Goal: Task Accomplishment & Management: Manage account settings

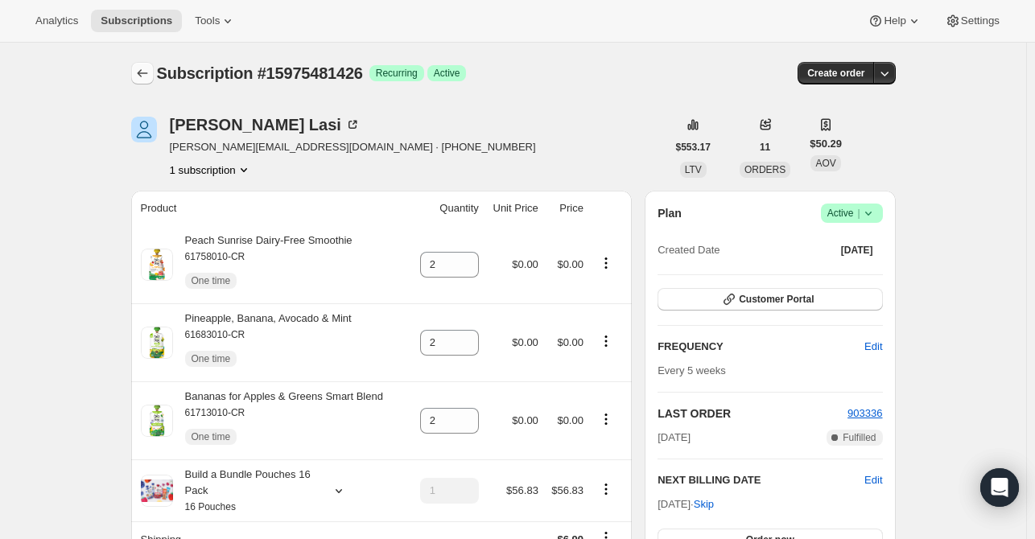
click at [151, 73] on icon "Subscriptions" at bounding box center [142, 73] width 16 height 16
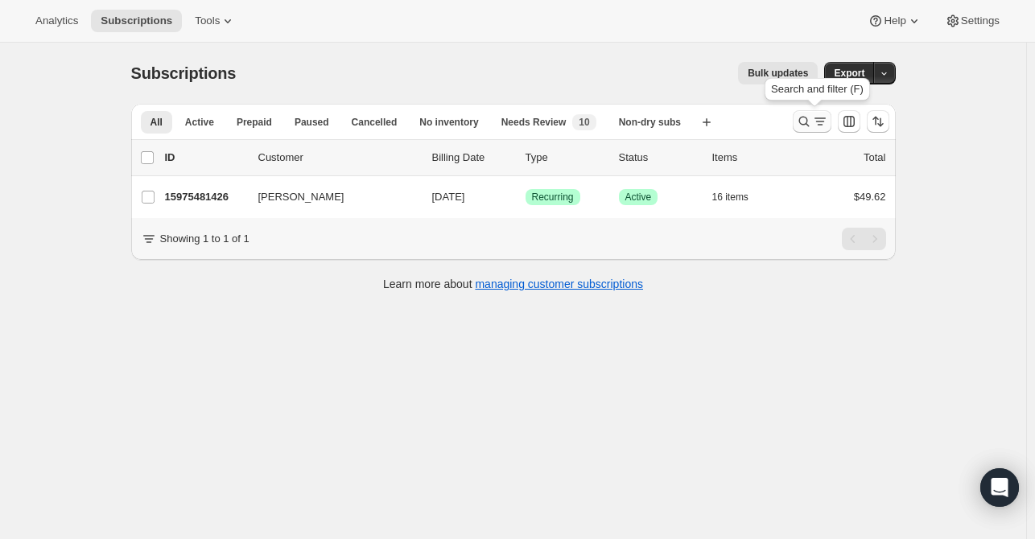
click at [805, 121] on icon "Search and filter results" at bounding box center [804, 122] width 16 height 16
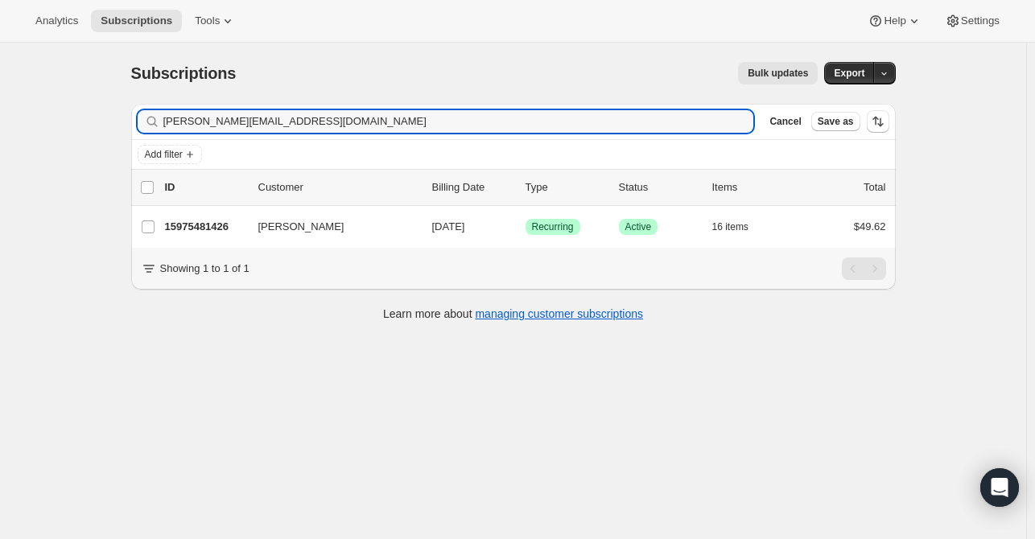
drag, startPoint x: 299, startPoint y: 122, endPoint x: 94, endPoint y: 121, distance: 205.3
click at [100, 122] on div "Subscriptions. This page is ready Subscriptions Bulk updates More actions Bulk …" at bounding box center [513, 312] width 1026 height 539
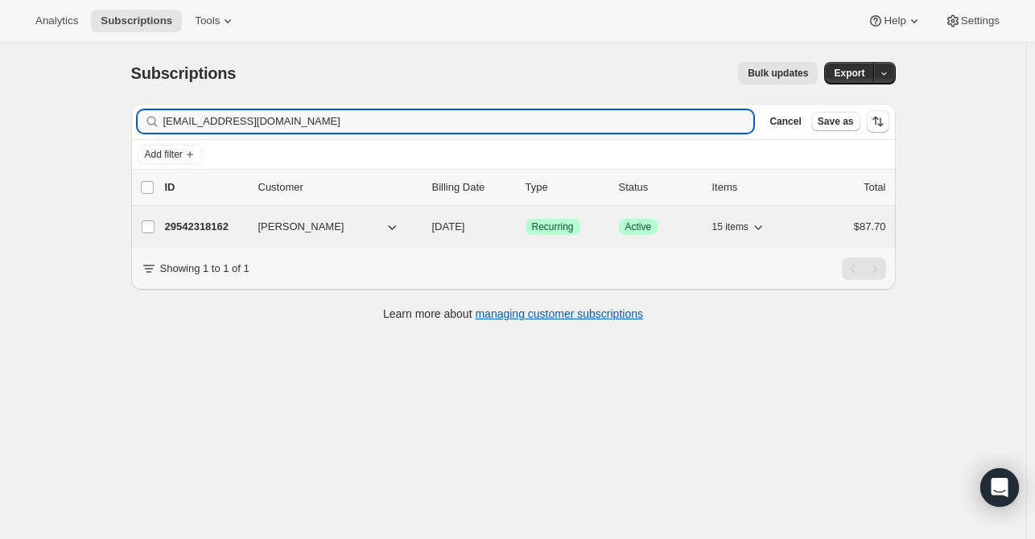
type input "[EMAIL_ADDRESS][DOMAIN_NAME]"
click at [180, 229] on p "29542318162" at bounding box center [205, 227] width 81 height 16
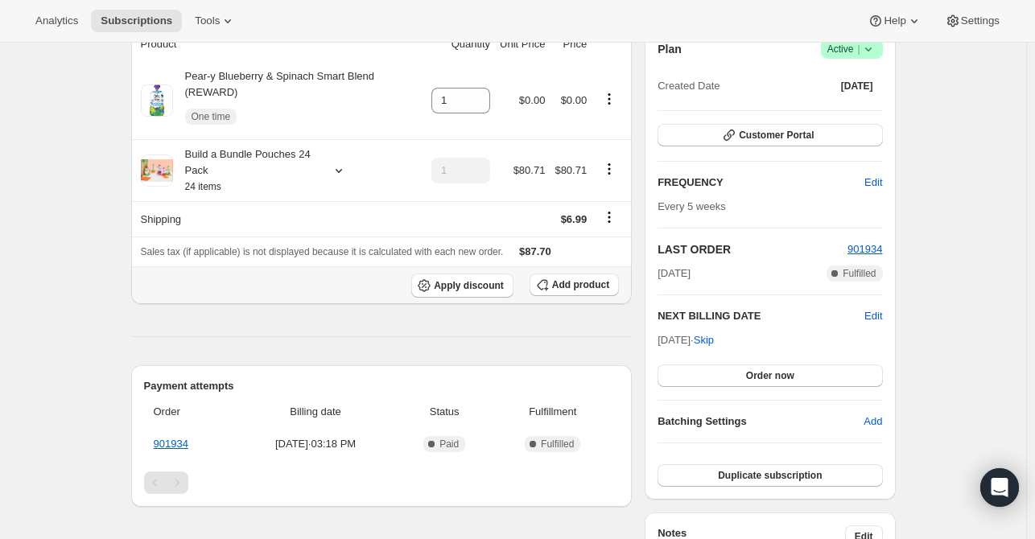
scroll to position [161, 0]
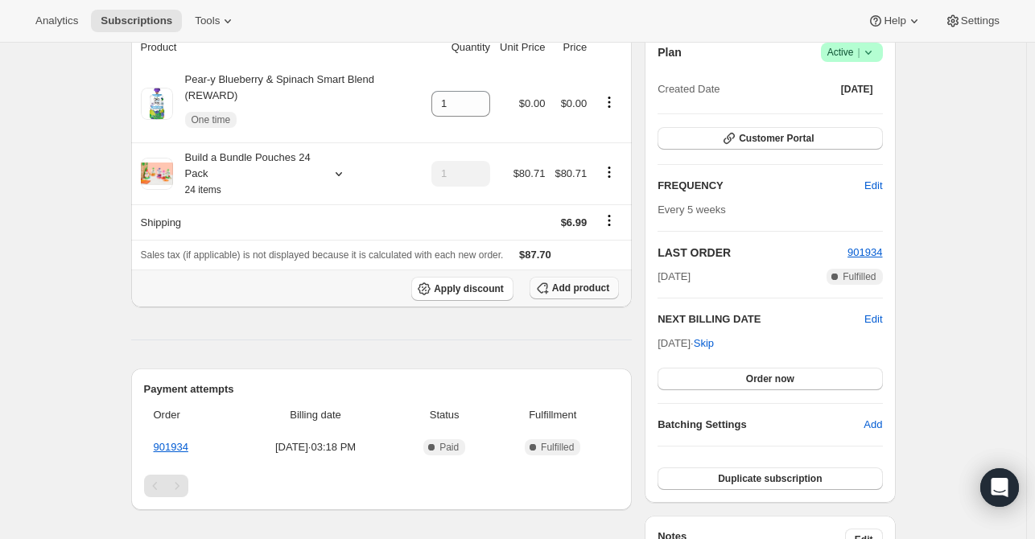
click at [571, 282] on span "Add product" at bounding box center [580, 288] width 57 height 13
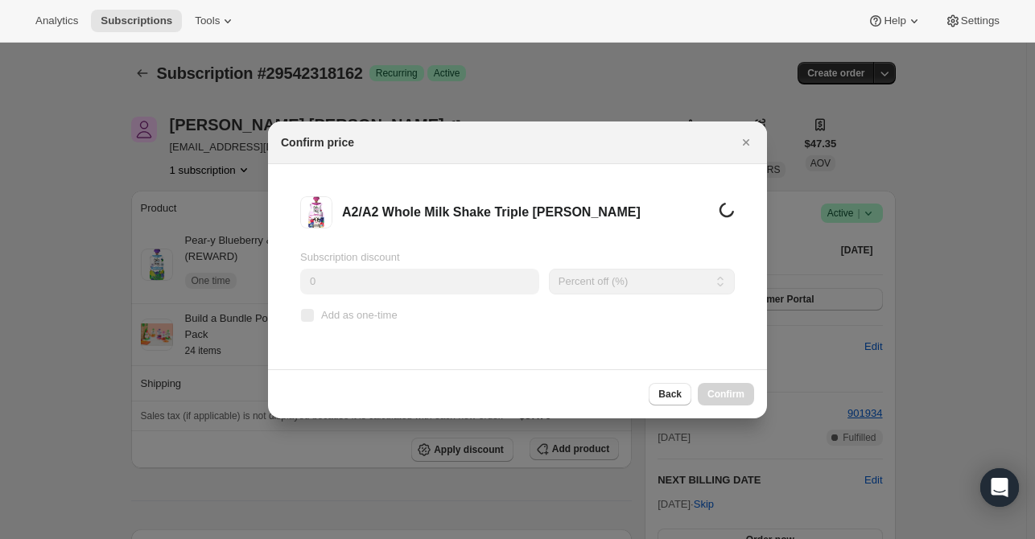
scroll to position [0, 0]
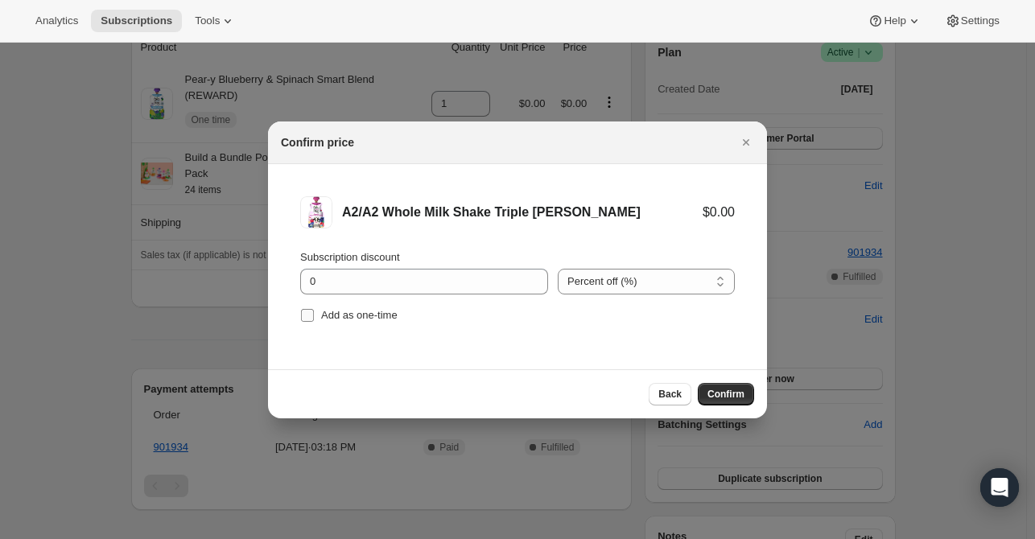
click at [309, 317] on input "Add as one-time" at bounding box center [307, 315] width 13 height 13
checkbox input "true"
click at [721, 392] on span "Confirm" at bounding box center [726, 394] width 37 height 13
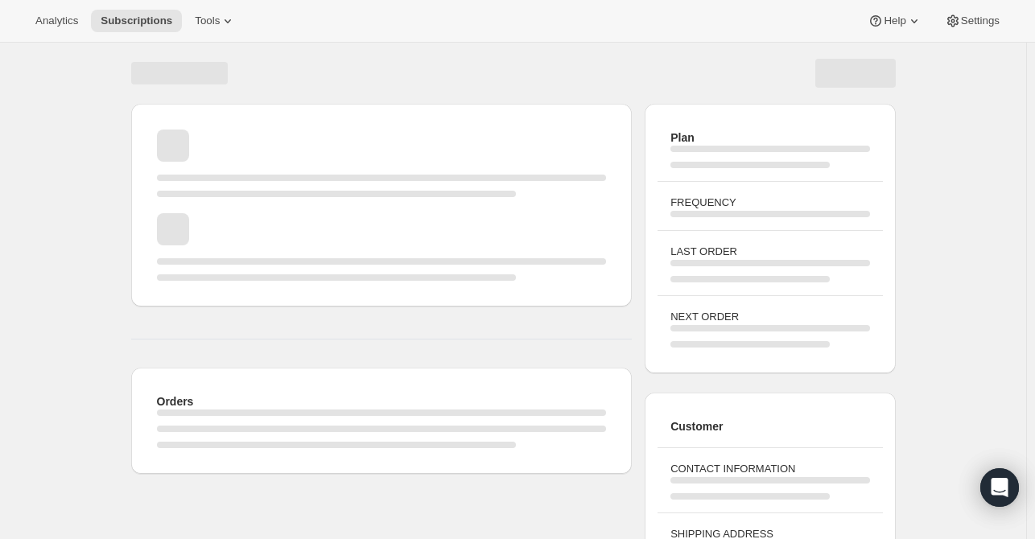
scroll to position [161, 0]
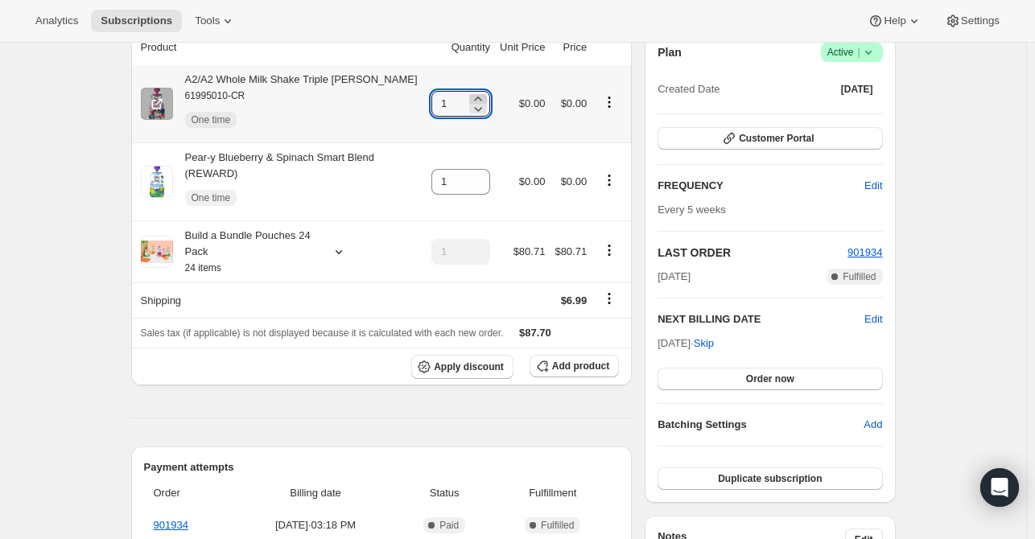
click at [478, 97] on icon at bounding box center [478, 99] width 16 height 16
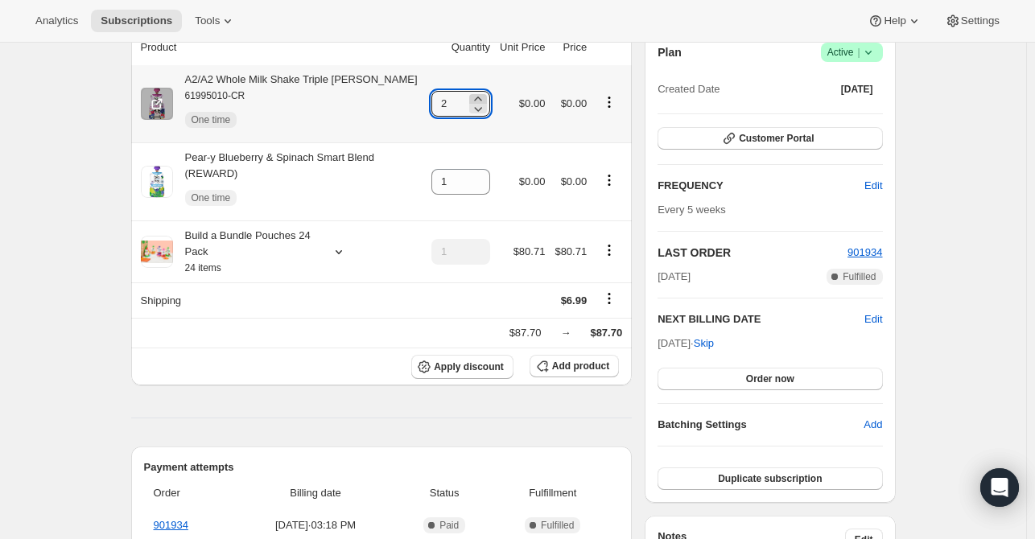
click at [478, 97] on icon at bounding box center [478, 99] width 16 height 16
type input "3"
